Goal: Task Accomplishment & Management: Manage account settings

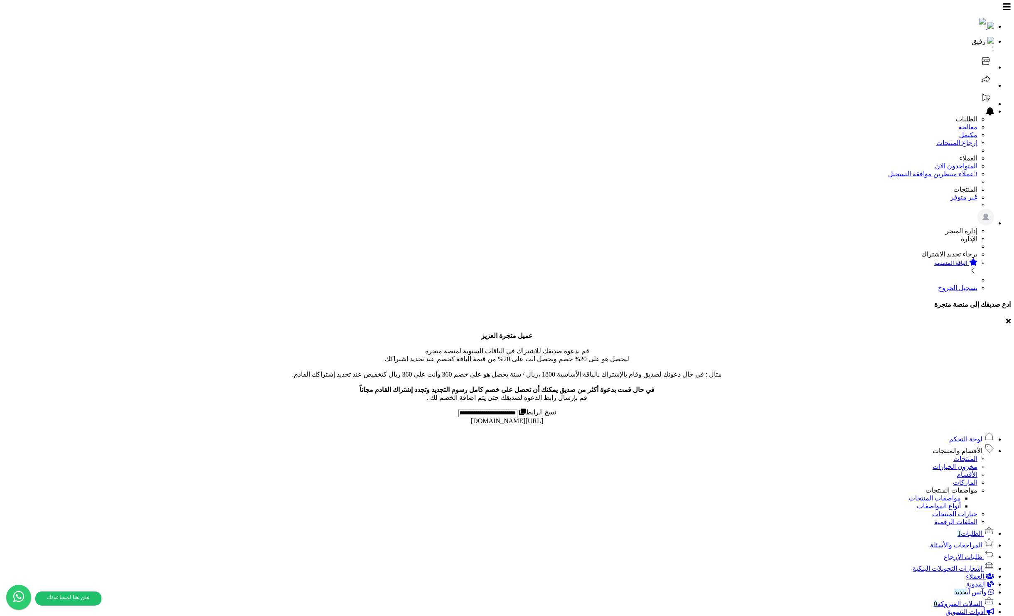
click at [957, 530] on link "الطلبات 1" at bounding box center [975, 533] width 37 height 7
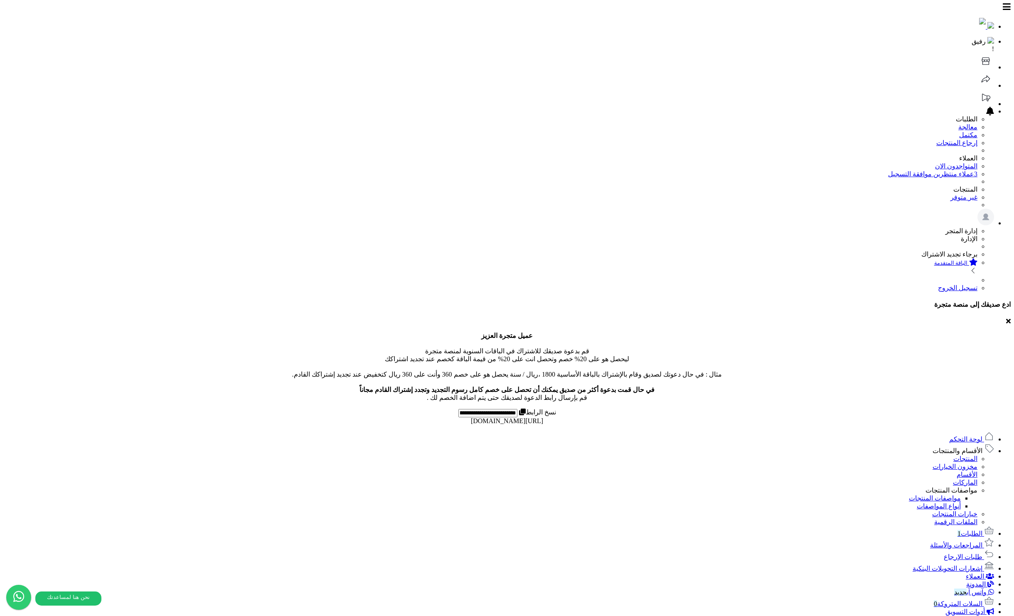
click at [982, 530] on span "الطلبات 1" at bounding box center [969, 533] width 25 height 7
click at [965, 529] on link "الطلبات" at bounding box center [976, 532] width 33 height 7
